Goal: Task Accomplishment & Management: Complete application form

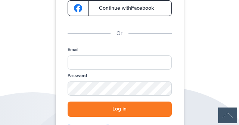
scroll to position [93, 0]
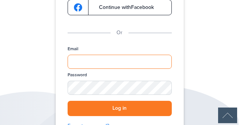
click at [141, 63] on input "Email" at bounding box center [119, 62] width 104 height 14
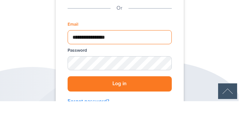
type input "**********"
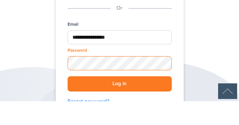
scroll to position [119, 0]
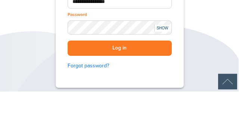
click at [138, 81] on button "Log in" at bounding box center [119, 82] width 104 height 15
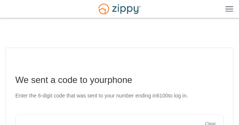
click at [233, 48] on main "We sent a code to your phone Enter the 6-digit code that was sent to your numbe…" at bounding box center [119, 127] width 227 height 159
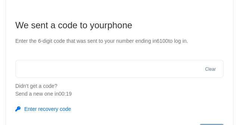
scroll to position [55, 0]
click at [33, 69] on input "text" at bounding box center [119, 69] width 208 height 18
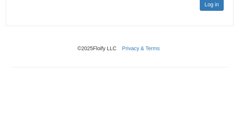
scroll to position [130, 0]
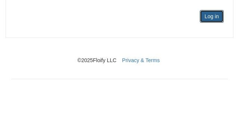
click at [214, 55] on button "Log in" at bounding box center [211, 54] width 24 height 13
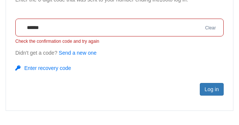
scroll to position [97, 0]
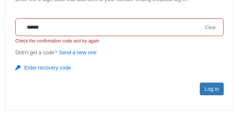
click at [6, 51] on main "We sent a code to your phone Enter the 6-digit code that was sent to your numbe…" at bounding box center [119, 31] width 227 height 160
click at [48, 77] on footer "Log in" at bounding box center [119, 89] width 208 height 28
click at [59, 25] on input "******" at bounding box center [119, 27] width 208 height 18
click at [78, 28] on input "*****" at bounding box center [119, 27] width 208 height 18
type input "*"
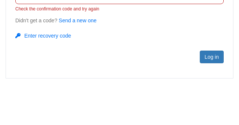
type input "******"
click at [216, 88] on button "Log in" at bounding box center [211, 89] width 24 height 13
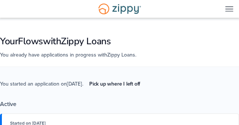
click at [237, 90] on div "You started an application on [DATE] . Pick up where I left off Active Started …" at bounding box center [119, 124] width 239 height 115
click at [1, 69] on div "You started an application on [DATE] . Pick up where I left off Active Started …" at bounding box center [119, 124] width 239 height 115
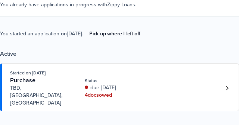
scroll to position [50, 0]
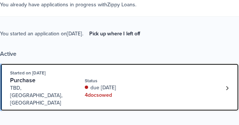
click at [113, 92] on div "4 doc s owed" at bounding box center [111, 95] width 53 height 7
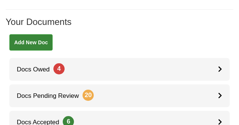
scroll to position [123, 0]
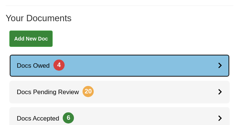
click at [59, 60] on span "4" at bounding box center [58, 65] width 11 height 11
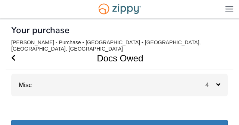
click at [220, 81] on icon at bounding box center [218, 84] width 4 height 7
click at [218, 81] on icon at bounding box center [218, 84] width 4 height 7
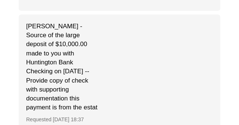
scroll to position [399, 0]
click at [90, 59] on span "Susan Zaccardelli - Source of the large deposit of $10,000.00 made to you with …" at bounding box center [63, 67] width 75 height 91
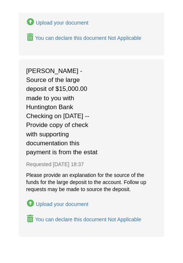
scroll to position [549, 0]
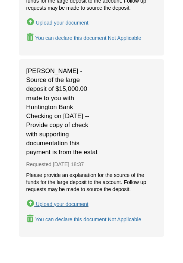
click at [34, 125] on icon "Upload Susan Zaccardelli - Source of the large deposit of $15,000.00 made to yo…" at bounding box center [30, 203] width 7 height 7
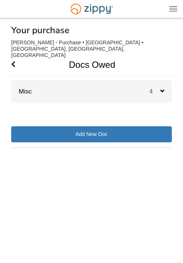
click at [163, 88] on icon at bounding box center [162, 91] width 4 height 7
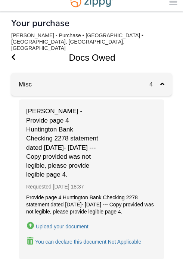
scroll to position [9, 0]
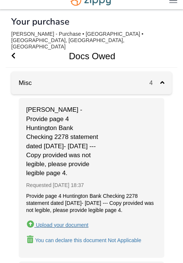
click at [88, 228] on div "Upload your document" at bounding box center [62, 225] width 53 height 6
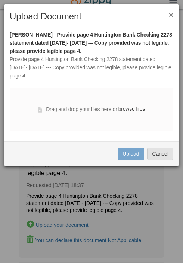
click at [138, 110] on label "browse files" at bounding box center [131, 109] width 26 height 8
click at [0, 0] on input "browse files" at bounding box center [0, 0] width 0 height 0
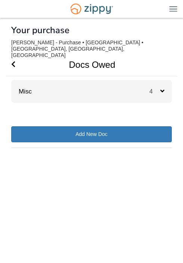
click at [163, 88] on icon at bounding box center [162, 91] width 4 height 7
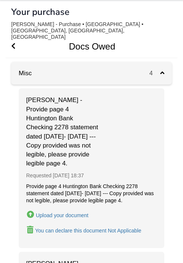
scroll to position [19, 0]
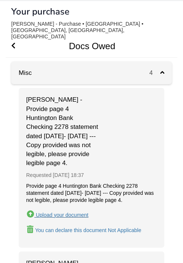
click at [76, 212] on div "Upload your document" at bounding box center [62, 215] width 53 height 6
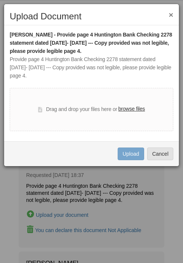
click at [130, 111] on label "browse files" at bounding box center [131, 109] width 26 height 8
click at [0, 0] on input "browse files" at bounding box center [0, 0] width 0 height 0
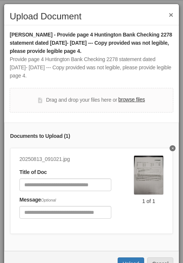
scroll to position [17, 0]
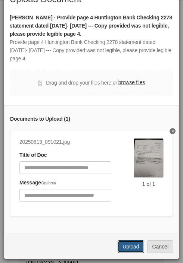
click at [137, 248] on button "Upload" at bounding box center [130, 246] width 26 height 13
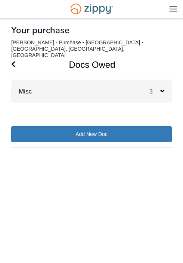
click at [160, 88] on icon at bounding box center [162, 91] width 4 height 7
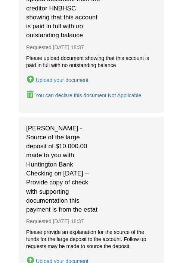
scroll to position [148, 0]
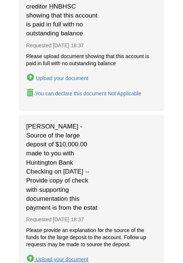
click at [71, 256] on div "Upload your document" at bounding box center [62, 259] width 53 height 6
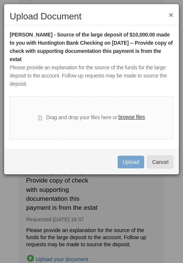
click at [133, 113] on label "browse files" at bounding box center [131, 117] width 26 height 8
click at [0, 0] on input "browse files" at bounding box center [0, 0] width 0 height 0
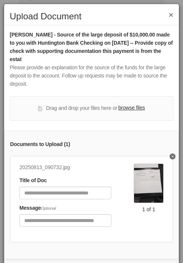
click at [151, 174] on img at bounding box center [148, 184] width 30 height 40
click at [148, 170] on img at bounding box center [148, 184] width 30 height 40
click at [148, 175] on img at bounding box center [148, 184] width 30 height 40
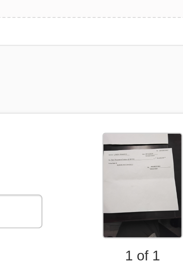
scroll to position [11, 0]
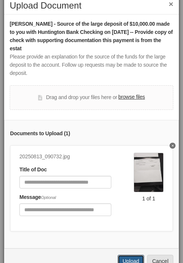
click at [134, 255] on button "Upload" at bounding box center [130, 261] width 26 height 13
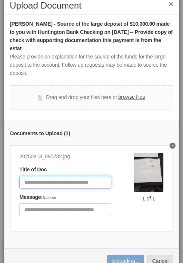
click at [93, 180] on input "Document Title" at bounding box center [65, 182] width 92 height 13
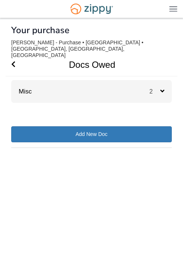
click at [160, 88] on icon at bounding box center [162, 91] width 4 height 7
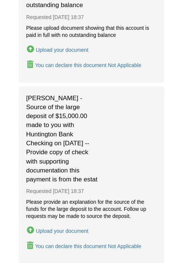
scroll to position [213, 0]
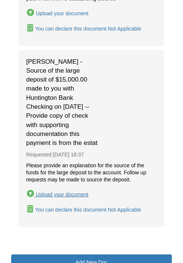
click at [74, 192] on div "Upload your document" at bounding box center [62, 195] width 53 height 6
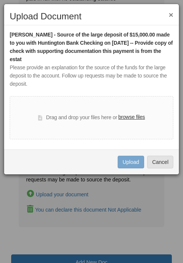
click at [129, 113] on label "browse files" at bounding box center [131, 117] width 26 height 8
click at [0, 0] on input "browse files" at bounding box center [0, 0] width 0 height 0
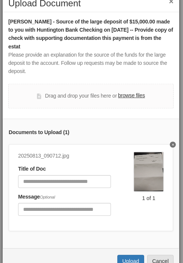
scroll to position [12, 0]
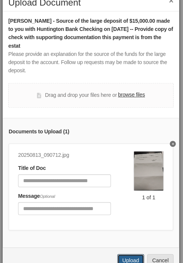
click at [129, 254] on button "Upload" at bounding box center [130, 259] width 26 height 13
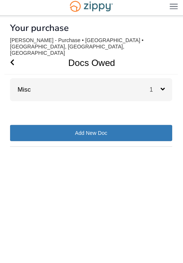
click at [164, 94] on icon at bounding box center [162, 91] width 4 height 7
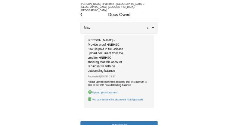
scroll to position [16, 0]
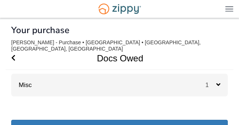
scroll to position [0, 0]
